Goal: Task Accomplishment & Management: Manage account settings

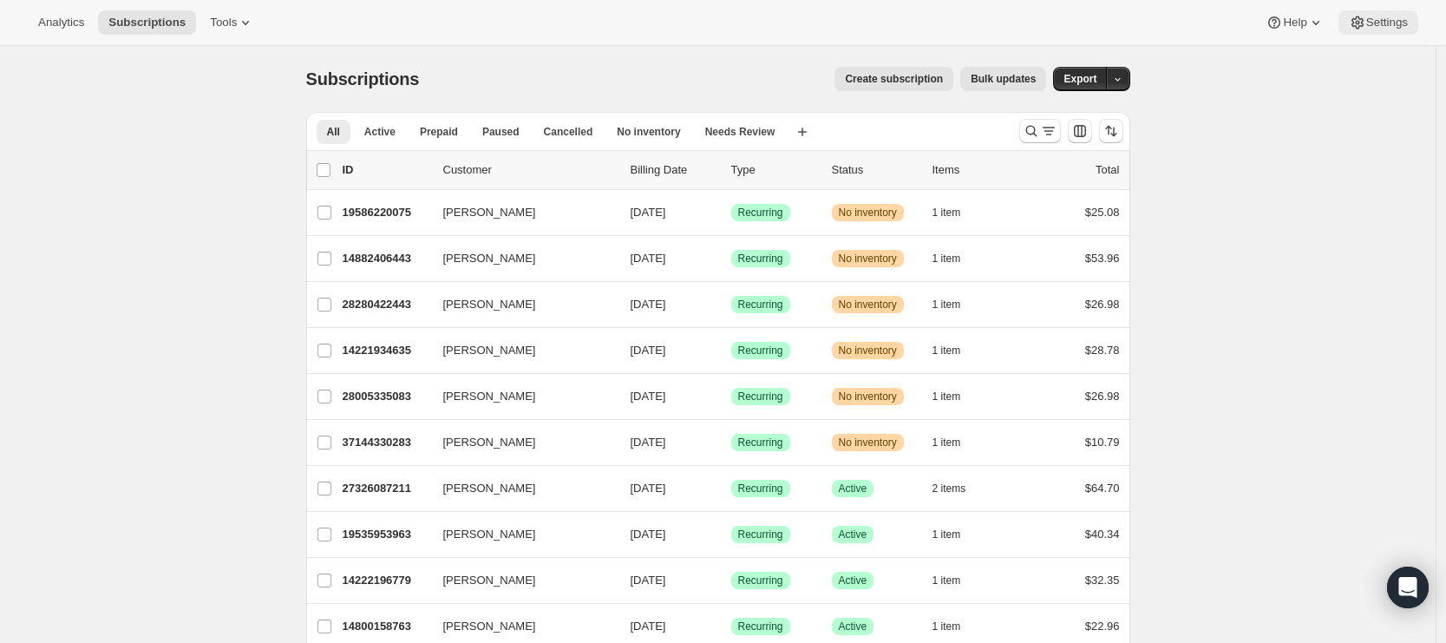
click at [1360, 25] on icon at bounding box center [1357, 22] width 17 height 17
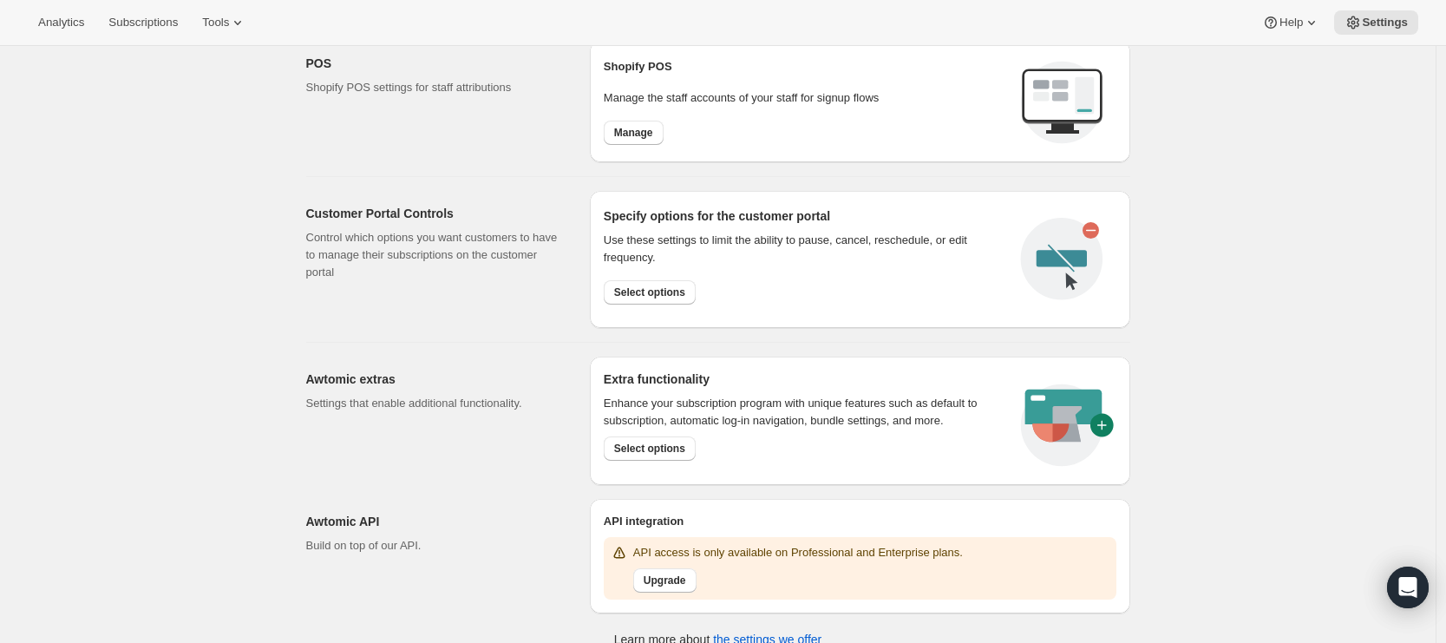
scroll to position [734, 0]
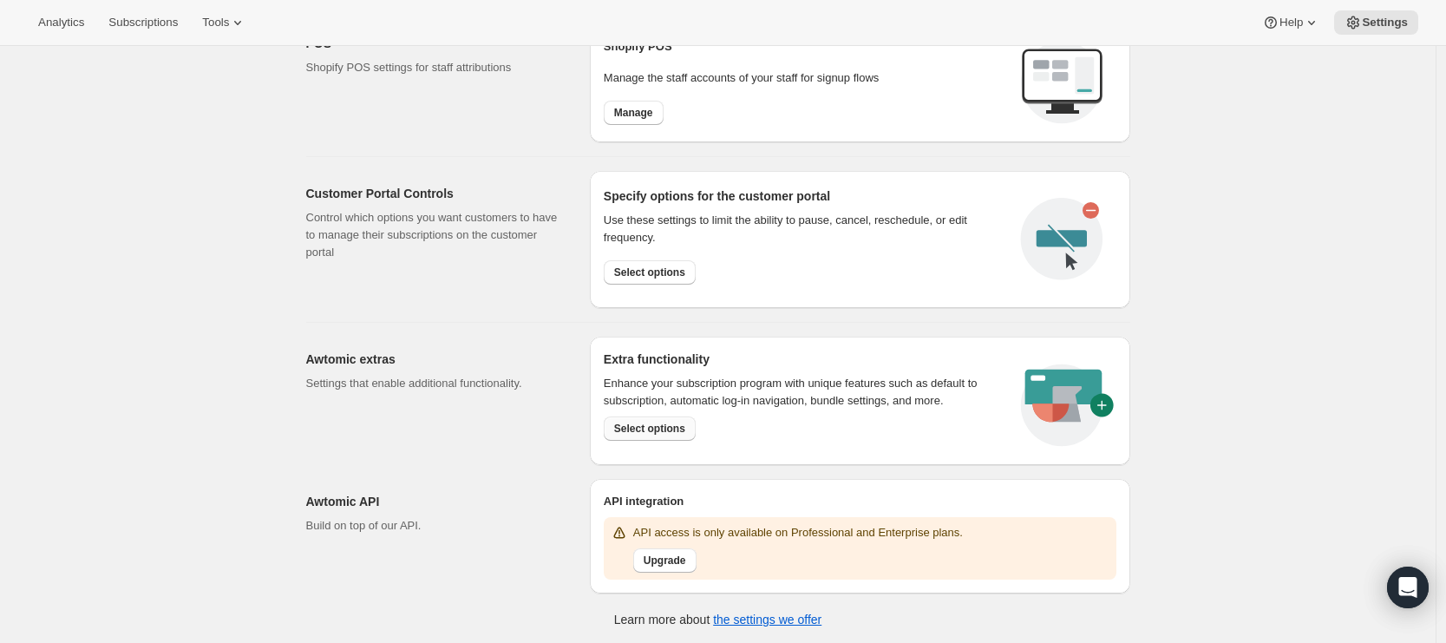
click at [671, 427] on span "Select options" at bounding box center [649, 429] width 71 height 14
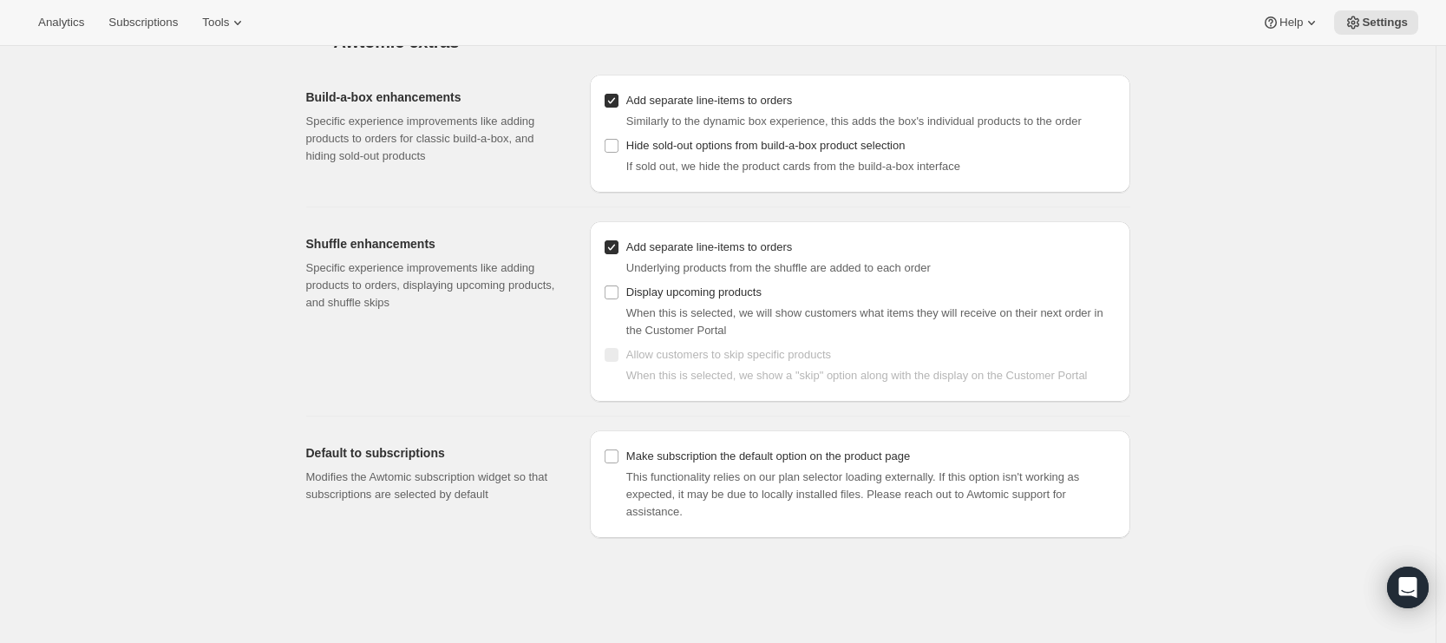
scroll to position [46, 0]
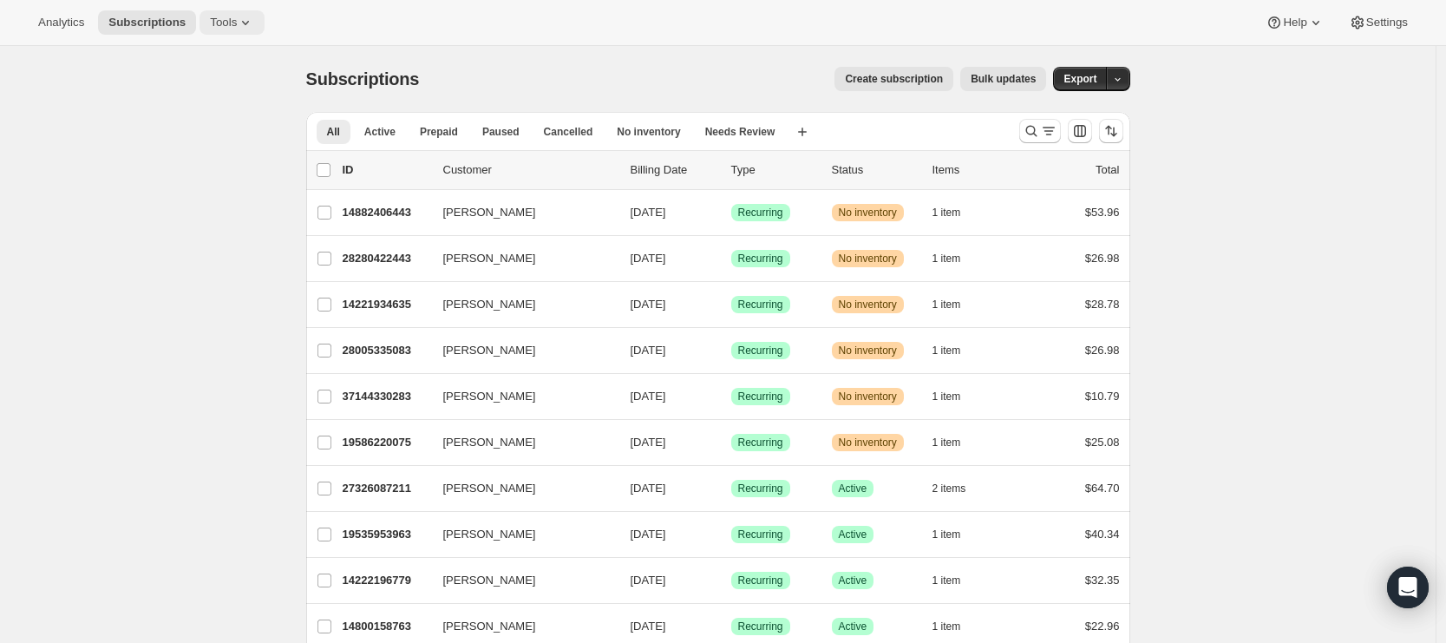
click at [225, 14] on button "Tools" at bounding box center [232, 22] width 65 height 24
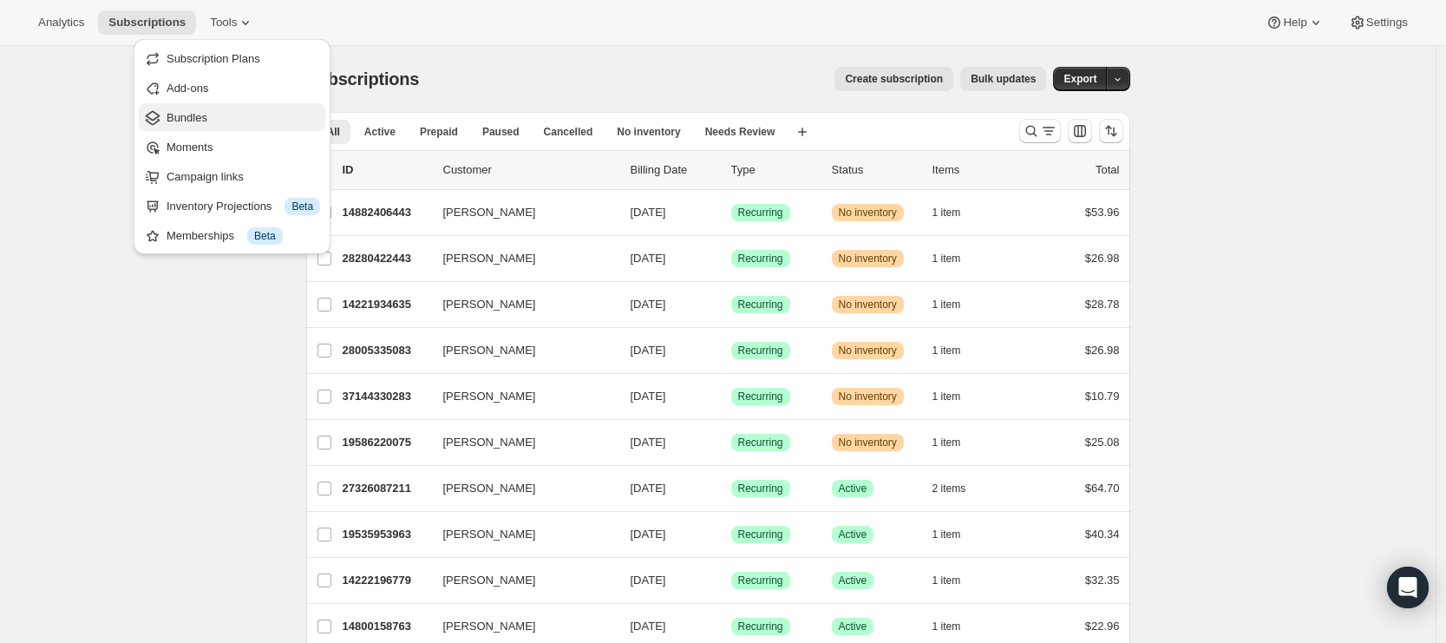
click at [225, 115] on span "Bundles" at bounding box center [244, 117] width 154 height 17
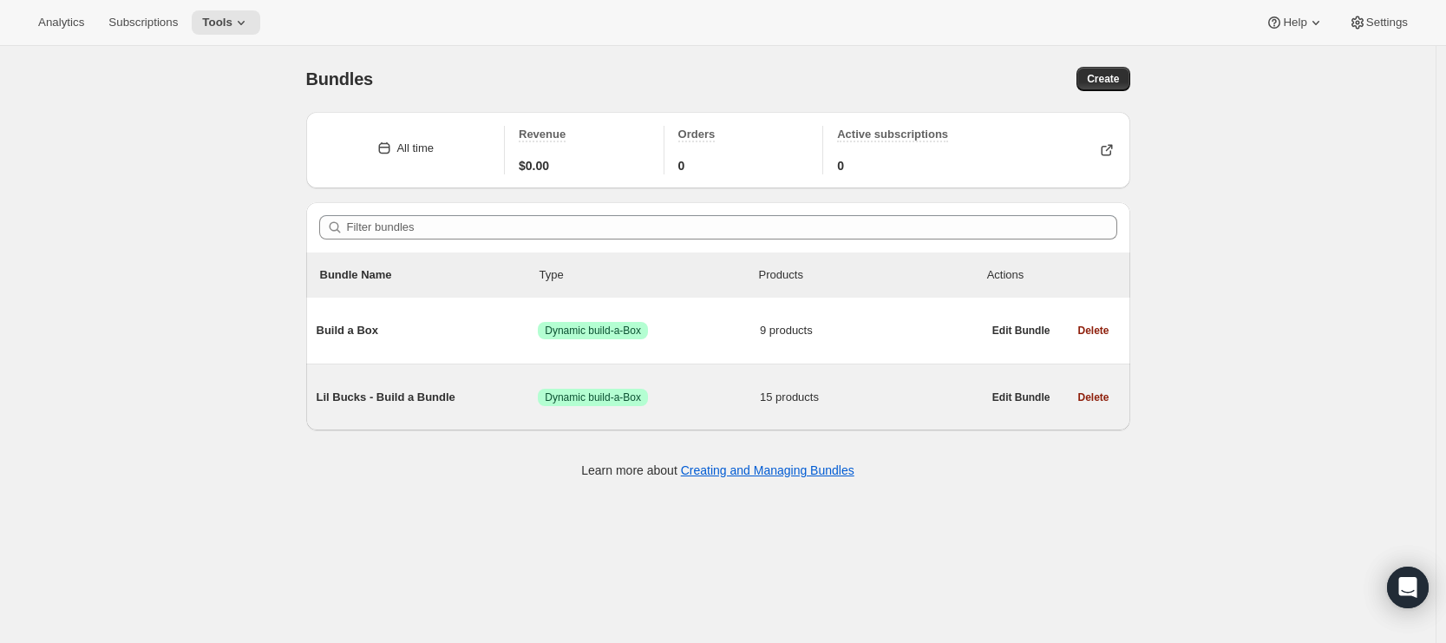
click at [516, 415] on div "Lil Bucks - Build a Bundle Success Dynamic build-a-Box 15 products" at bounding box center [649, 397] width 665 height 45
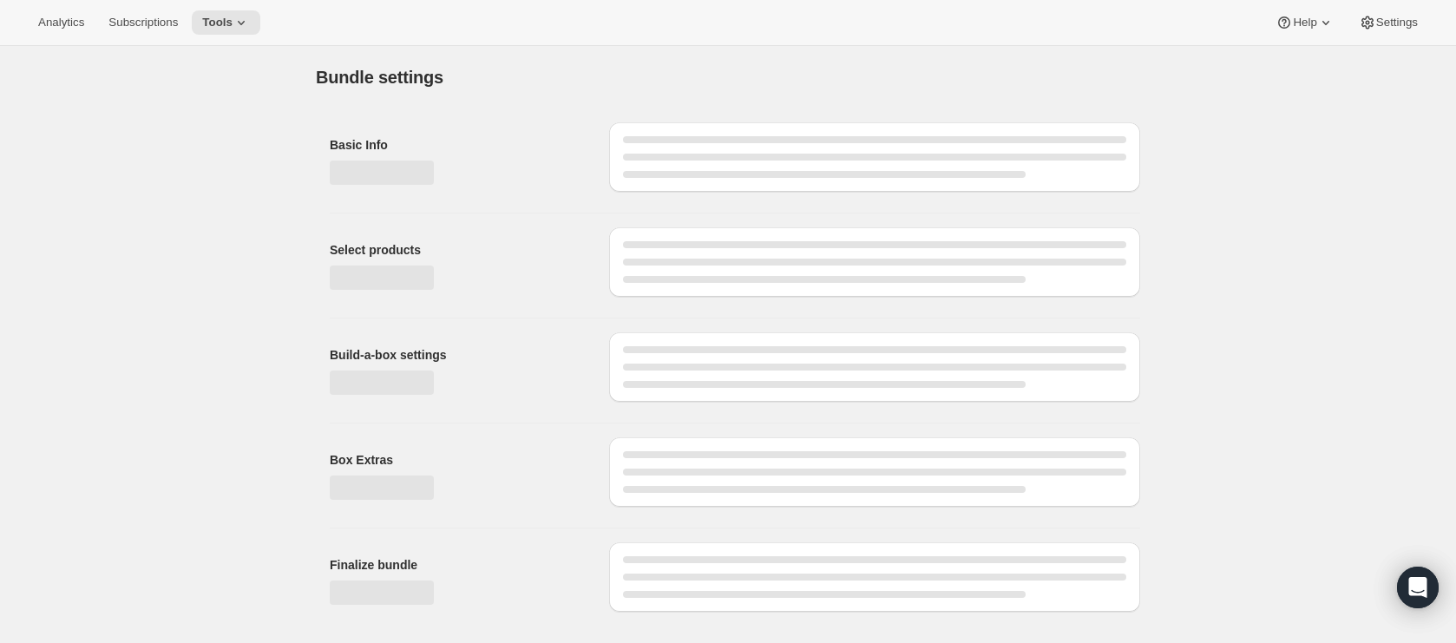
type input "Lil Bucks - Build a Bundle"
radio input "true"
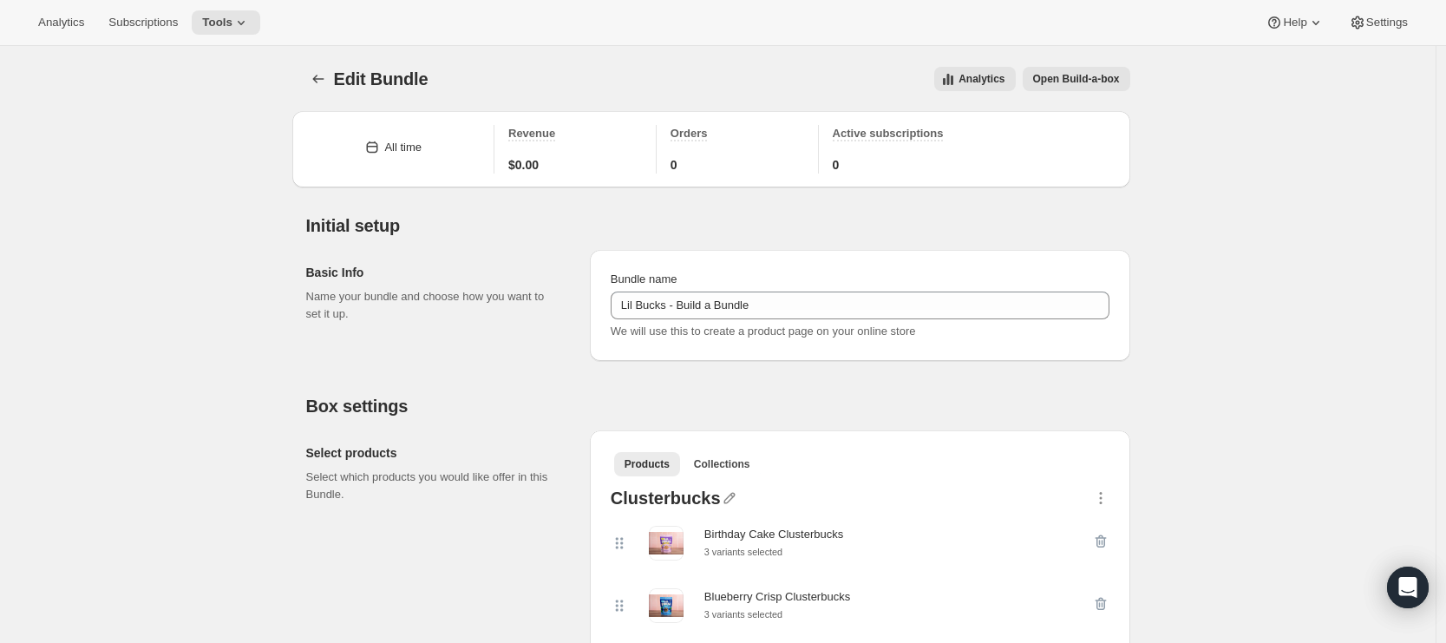
click at [1073, 73] on span "Open Build-a-box" at bounding box center [1076, 79] width 87 height 14
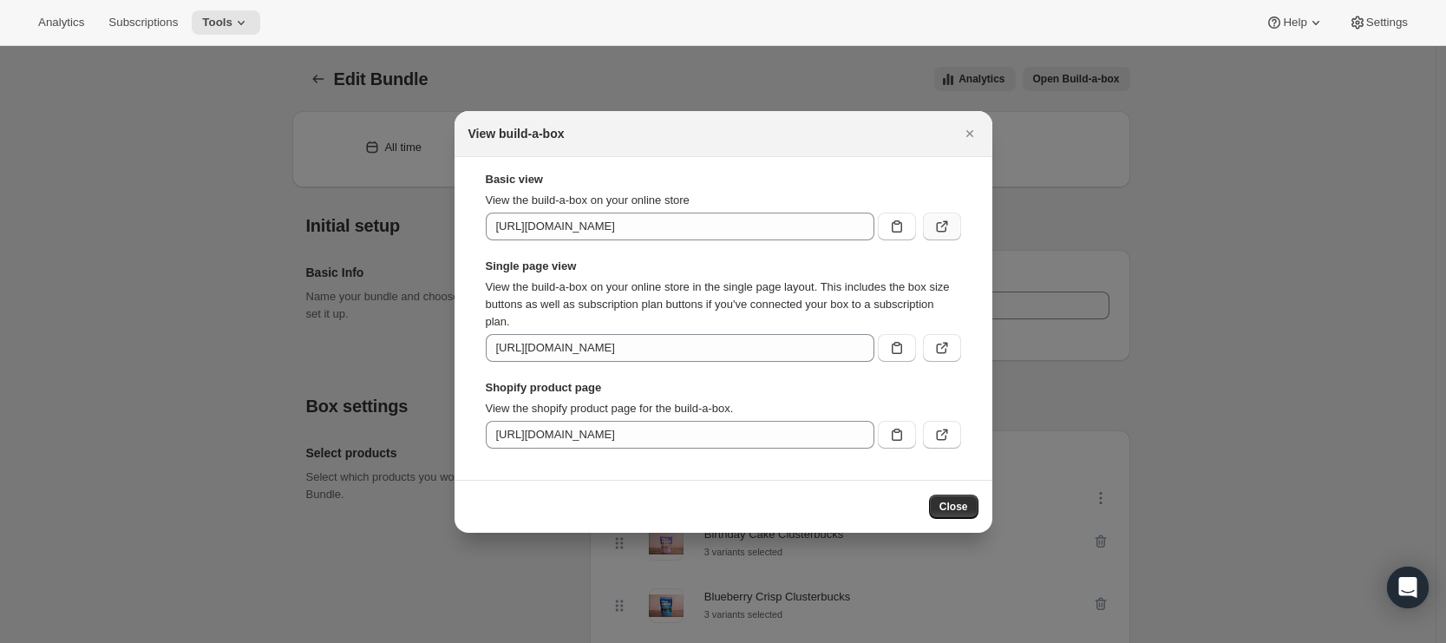
click at [941, 226] on icon ":re3:" at bounding box center [944, 223] width 7 height 7
click at [942, 354] on icon ":re3:" at bounding box center [942, 347] width 17 height 17
click at [968, 134] on icon "Close" at bounding box center [969, 133] width 7 height 7
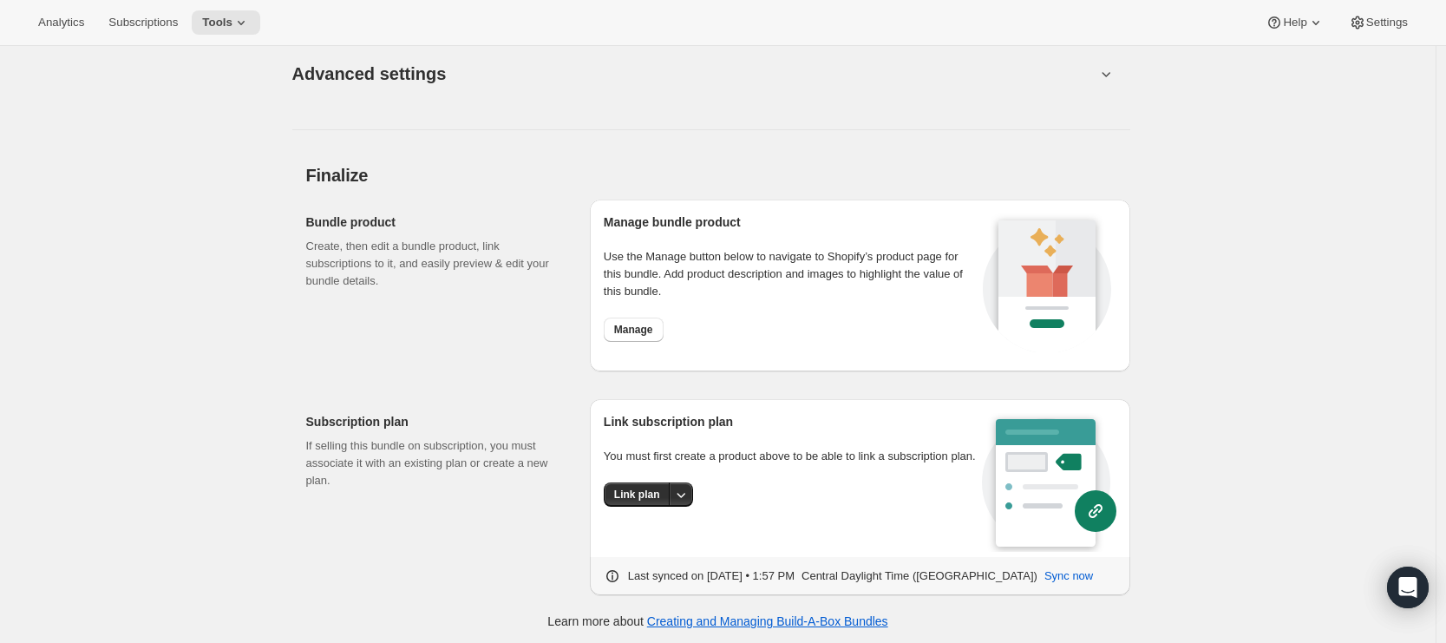
scroll to position [2432, 0]
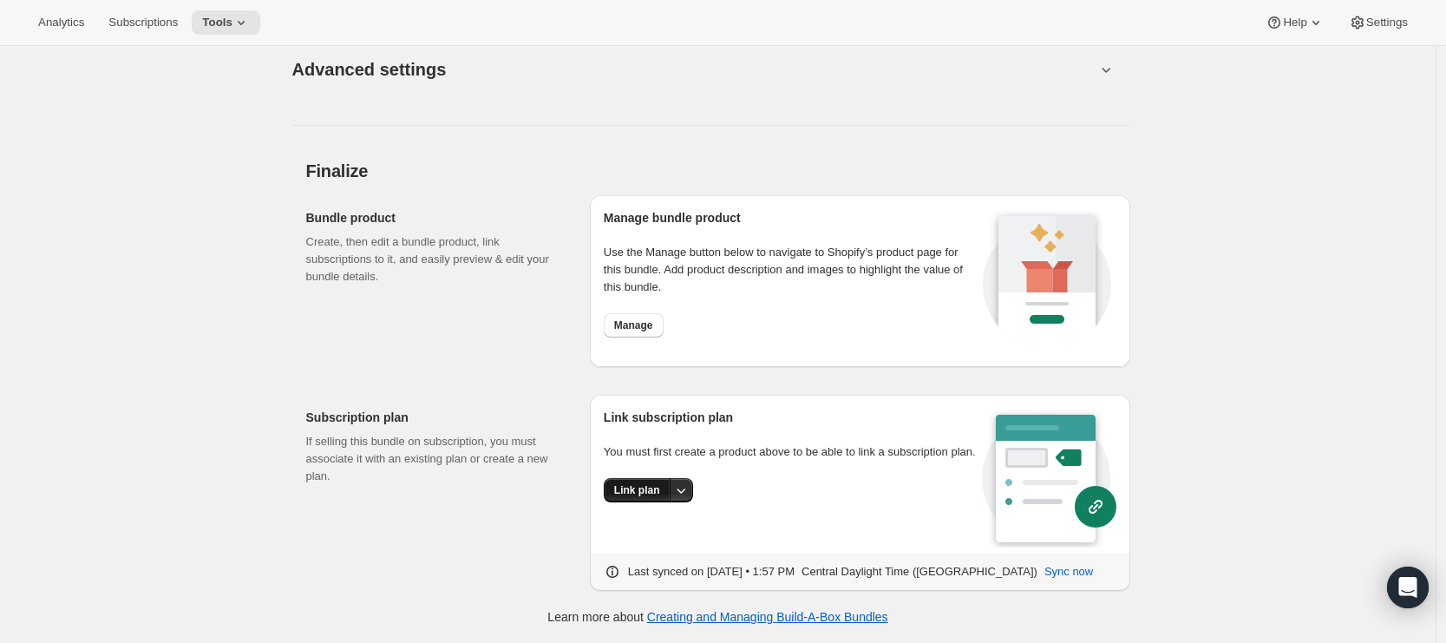
click at [653, 497] on span "Link plan" at bounding box center [637, 490] width 46 height 14
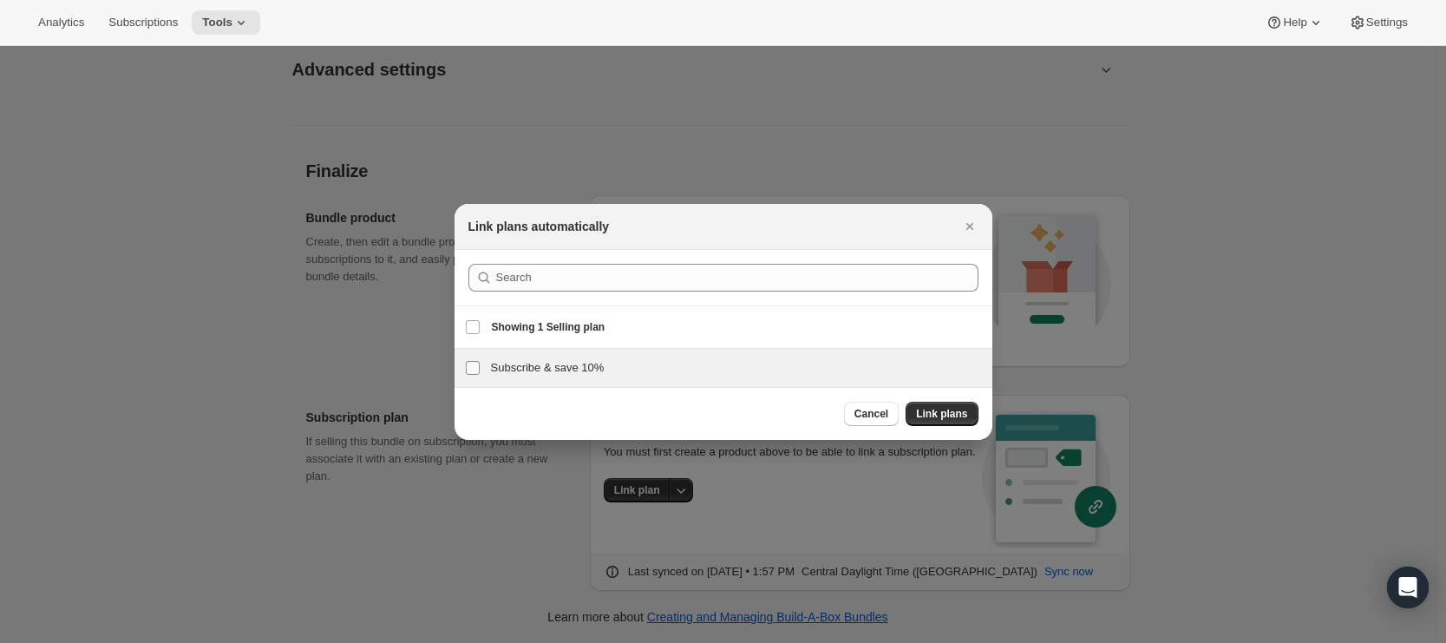
click at [473, 369] on input "Subscribe & save 10%" at bounding box center [473, 368] width 14 height 14
checkbox input "true"
click at [939, 410] on span "Link plans" at bounding box center [941, 414] width 51 height 14
